Goal: Task Accomplishment & Management: Manage account settings

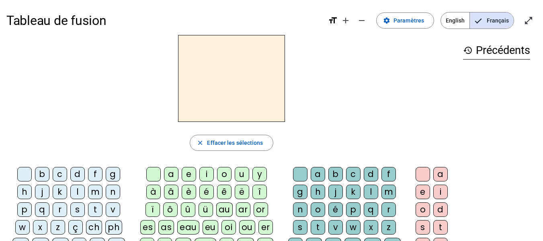
scroll to position [0, 0]
click at [407, 21] on span "Paramètres" at bounding box center [409, 21] width 31 height 10
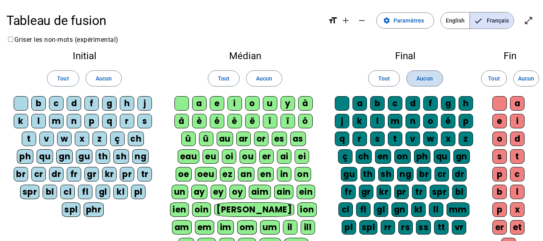
click at [409, 76] on span at bounding box center [424, 78] width 35 height 19
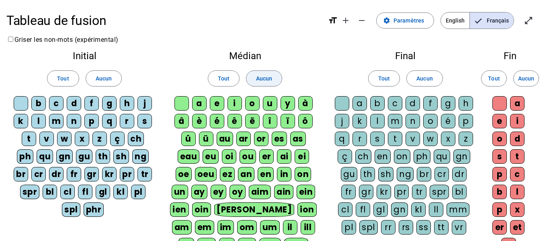
click at [267, 78] on span "Aucun" at bounding box center [264, 79] width 16 height 10
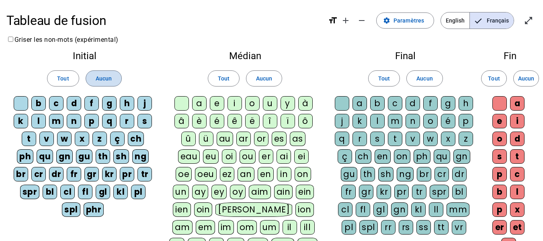
click at [108, 75] on span "Aucun" at bounding box center [104, 79] width 16 height 10
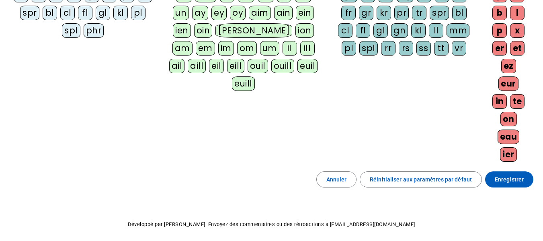
scroll to position [210, 0]
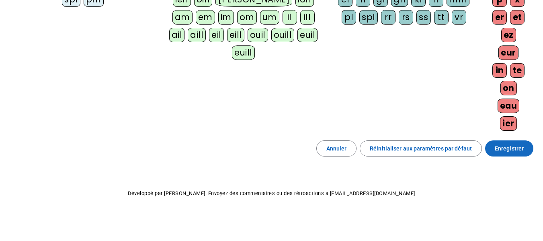
click at [519, 144] on span "Enregistrer" at bounding box center [509, 149] width 29 height 10
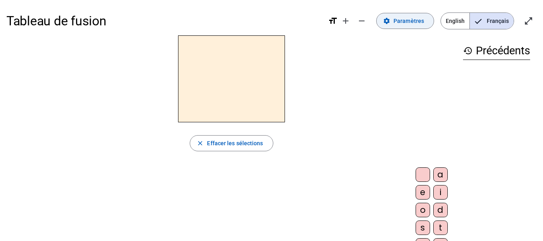
click at [409, 17] on span "Paramètres" at bounding box center [409, 21] width 31 height 10
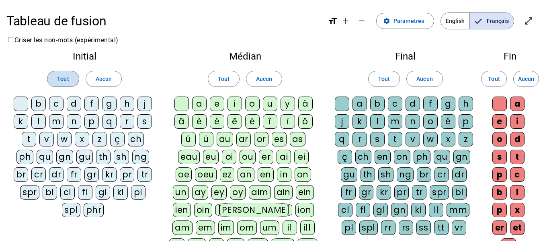
click at [67, 79] on span "Tout" at bounding box center [63, 79] width 12 height 10
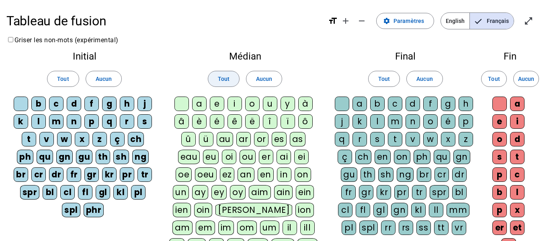
click at [226, 77] on span "Tout" at bounding box center [224, 79] width 12 height 10
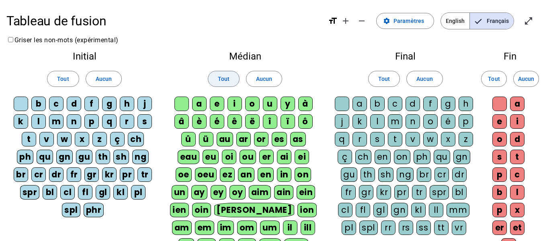
click at [229, 82] on span "Tout" at bounding box center [224, 79] width 12 height 10
click at [229, 81] on span "Tout" at bounding box center [224, 79] width 12 height 10
click at [259, 76] on span "Aucun" at bounding box center [264, 79] width 16 height 10
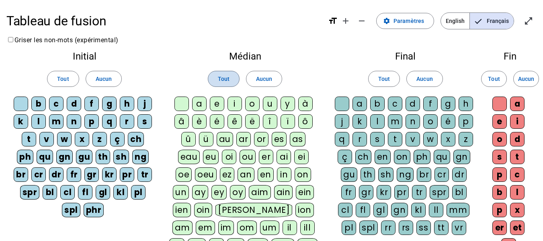
click at [225, 75] on span "Tout" at bounding box center [224, 79] width 12 height 10
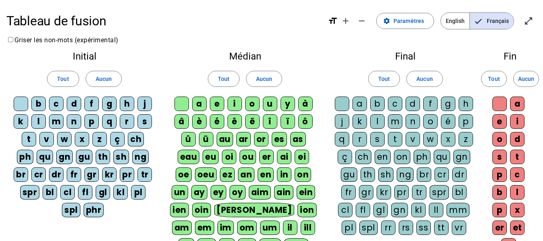
click at [200, 102] on div "a" at bounding box center [199, 104] width 14 height 14
click at [188, 155] on div "eau" at bounding box center [189, 157] width 22 height 14
click at [207, 156] on div "eu" at bounding box center [211, 157] width 16 height 14
click at [230, 158] on div "oi" at bounding box center [229, 157] width 14 height 14
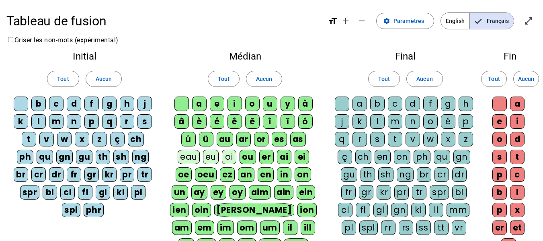
click at [245, 152] on div "ou" at bounding box center [248, 157] width 16 height 14
click at [269, 155] on div "er" at bounding box center [266, 157] width 14 height 14
click at [284, 153] on div "ai" at bounding box center [284, 157] width 14 height 14
click at [300, 158] on div "ei" at bounding box center [301, 157] width 14 height 14
click at [185, 172] on div "oe" at bounding box center [184, 174] width 16 height 14
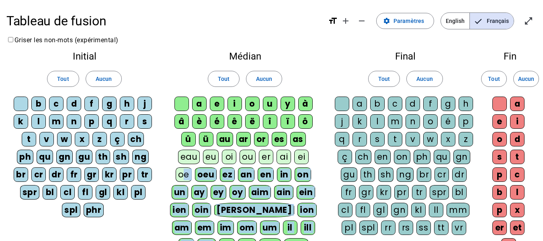
click at [216, 238] on div "aill" at bounding box center [206, 245] width 18 height 14
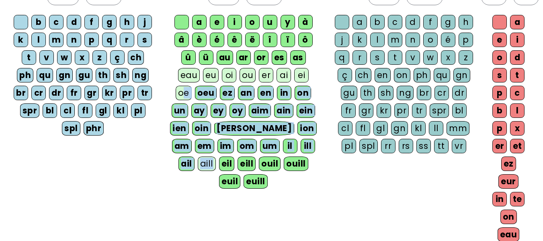
scroll to position [82, 0]
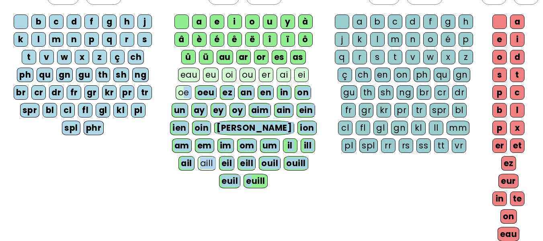
click at [267, 174] on div "euill" at bounding box center [256, 181] width 24 height 14
click at [241, 186] on div "Initial Tout Aucun b c d f g h j k l m n p q r s t v w x z ç ch ph qu gn gu th …" at bounding box center [271, 116] width 530 height 306
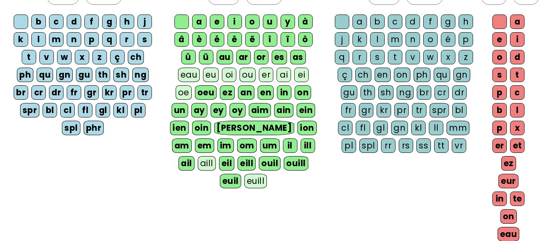
click at [200, 88] on div "oeu" at bounding box center [206, 92] width 22 height 14
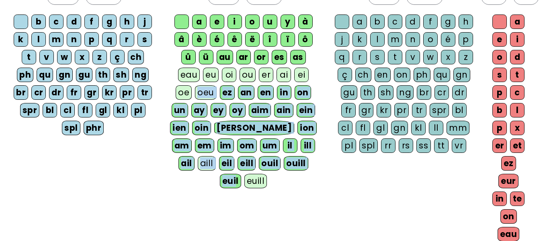
click at [241, 174] on div "euil" at bounding box center [230, 181] width 21 height 14
click at [279, 181] on div "Initial Tout Aucun b c d f g h j k l m n p q r s t v w x z ç ch ph qu gn gu th …" at bounding box center [271, 116] width 530 height 306
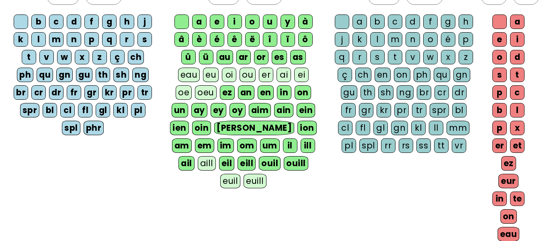
click at [228, 88] on div "ez" at bounding box center [227, 92] width 15 height 14
click at [241, 91] on div "an" at bounding box center [246, 92] width 16 height 14
click at [275, 92] on letter-bubble "en" at bounding box center [267, 94] width 19 height 18
click at [281, 93] on div "in" at bounding box center [284, 92] width 14 height 14
click at [293, 97] on letter-bubble "in" at bounding box center [286, 94] width 18 height 18
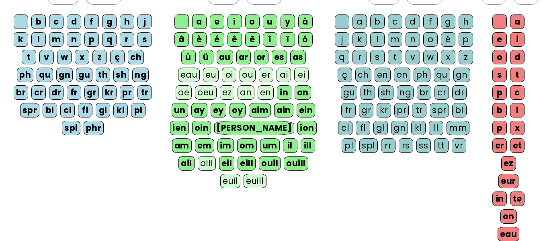
click at [283, 88] on div "in" at bounding box center [284, 92] width 14 height 14
click at [304, 95] on div "on" at bounding box center [303, 92] width 16 height 14
click at [184, 111] on div "un" at bounding box center [180, 110] width 16 height 14
click at [197, 111] on div "ay" at bounding box center [199, 110] width 16 height 14
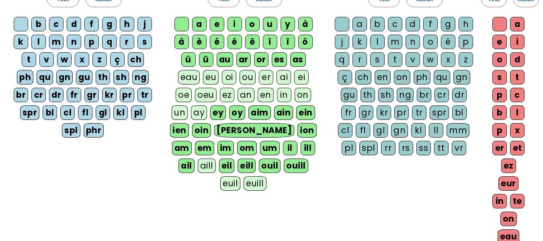
click at [218, 113] on div "ey" at bounding box center [218, 112] width 16 height 14
click at [218, 113] on div "ey" at bounding box center [218, 112] width 15 height 14
click at [231, 115] on div "oy" at bounding box center [237, 112] width 16 height 14
click at [231, 115] on div "oy" at bounding box center [238, 112] width 16 height 14
click at [222, 113] on div "ey" at bounding box center [218, 112] width 16 height 14
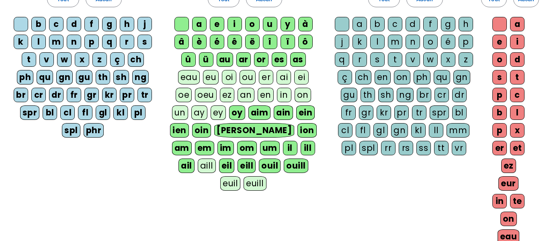
scroll to position [0, 0]
